Goal: Information Seeking & Learning: Learn about a topic

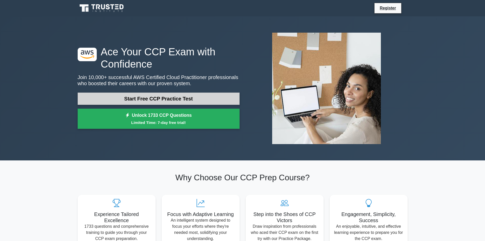
click at [162, 103] on link "Start Free CCP Practice Test" at bounding box center [159, 98] width 162 height 12
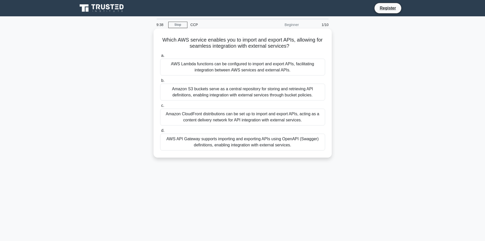
click at [208, 68] on div "AWS Lambda functions can be configured to import and export APIs, facilitating …" at bounding box center [242, 67] width 165 height 17
click at [160, 57] on input "a. AWS Lambda functions can be configured to import and export APIs, facilitati…" at bounding box center [160, 55] width 0 height 3
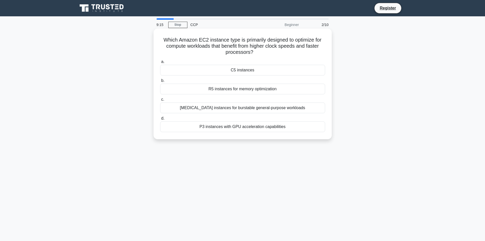
click at [236, 70] on div "C5 instances" at bounding box center [242, 70] width 165 height 11
click at [160, 63] on input "a. C5 instances" at bounding box center [160, 61] width 0 height 3
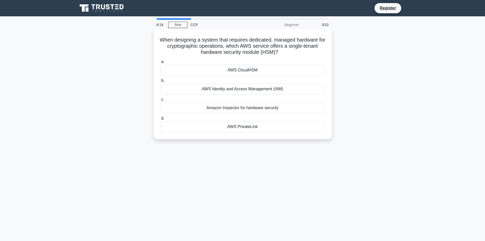
click at [252, 71] on div "AWS CloudHSM" at bounding box center [242, 70] width 165 height 11
click at [160, 63] on input "a. AWS CloudHSM" at bounding box center [160, 61] width 0 height 3
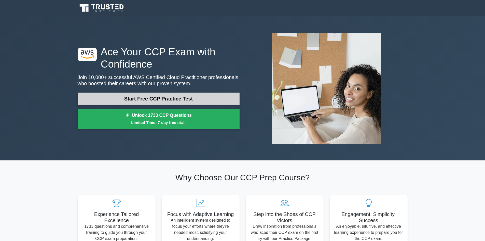
click at [184, 98] on link "Start Free CCP Practice Test" at bounding box center [159, 98] width 162 height 12
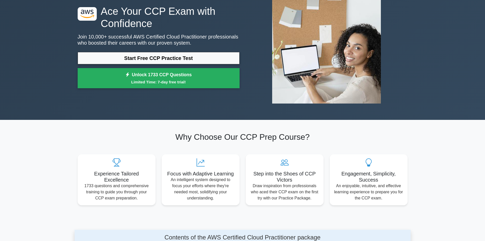
scroll to position [102, 0]
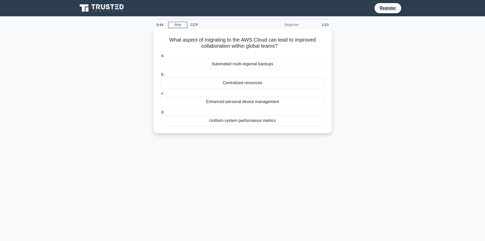
click at [263, 64] on div "Automated multi-regional backups" at bounding box center [242, 64] width 165 height 11
click at [160, 57] on input "a. Automated multi-regional backups" at bounding box center [160, 55] width 0 height 3
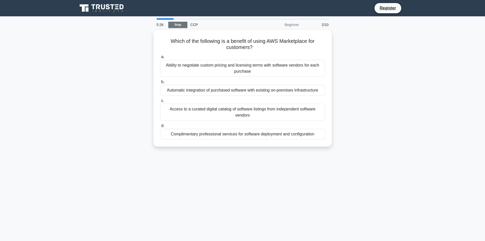
click at [180, 25] on link "Stop" at bounding box center [177, 25] width 19 height 6
click at [177, 25] on link "Stop" at bounding box center [177, 25] width 19 height 6
click at [178, 26] on link "Stop" at bounding box center [177, 25] width 19 height 6
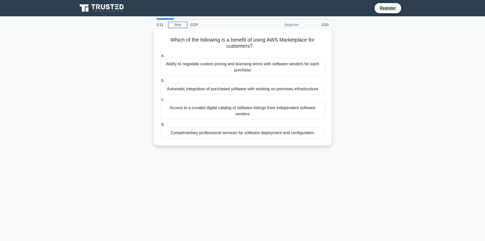
click at [257, 65] on div "Ability to negotiate custom pricing and licensing terms with software vendors f…" at bounding box center [242, 67] width 165 height 17
click at [160, 57] on input "a. Ability to negotiate custom pricing and licensing terms with software vendor…" at bounding box center [160, 55] width 0 height 3
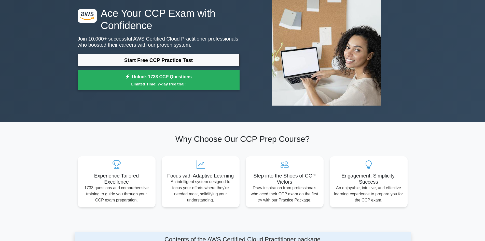
scroll to position [25, 0]
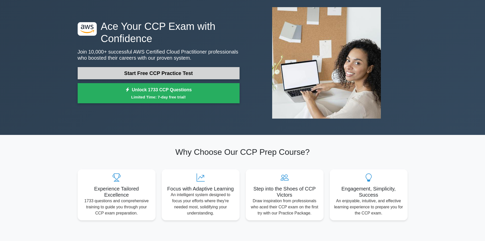
click at [126, 73] on link "Start Free CCP Practice Test" at bounding box center [159, 73] width 162 height 12
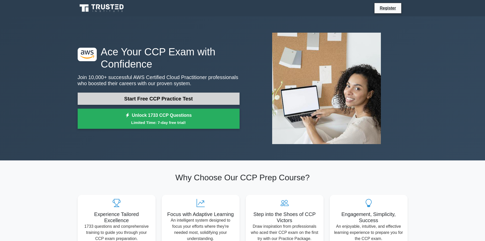
click at [125, 99] on link "Start Free CCP Practice Test" at bounding box center [159, 98] width 162 height 12
click at [116, 92] on link "Start Free CCP Practice Test" at bounding box center [159, 98] width 162 height 12
